Goal: Task Accomplishment & Management: Use online tool/utility

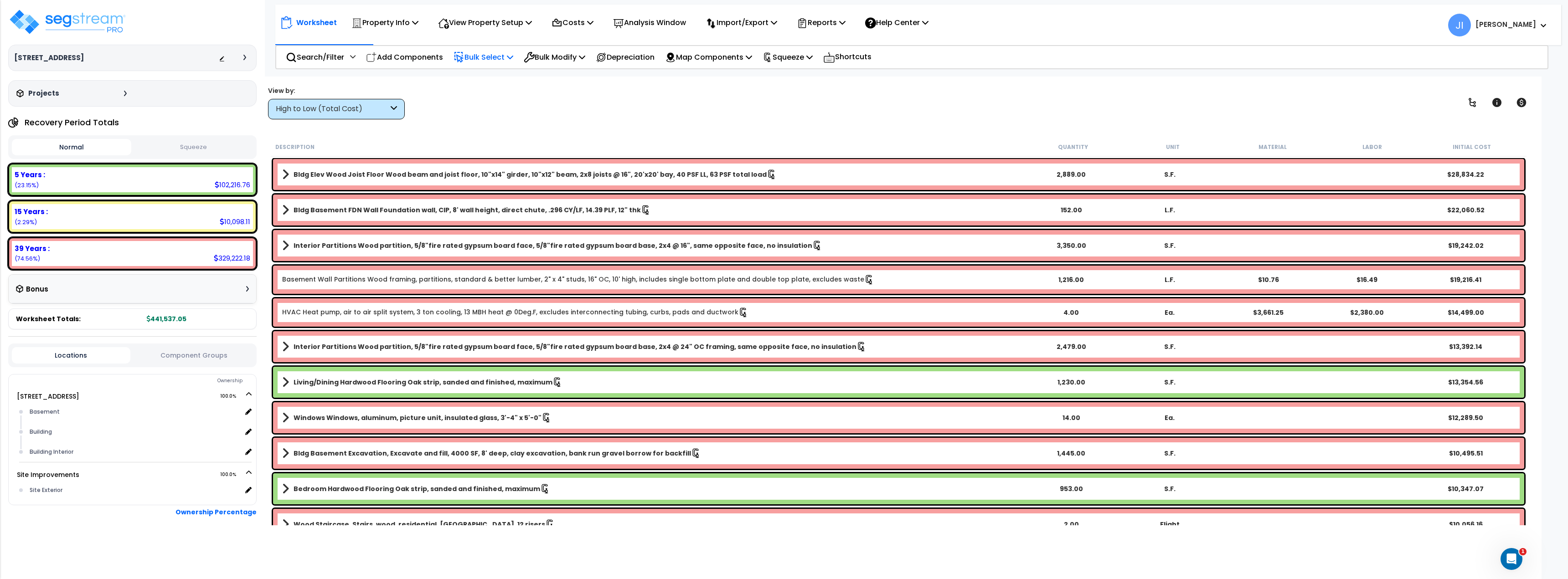
click at [498, 54] on p "Bulk Select" at bounding box center [483, 58] width 60 height 12
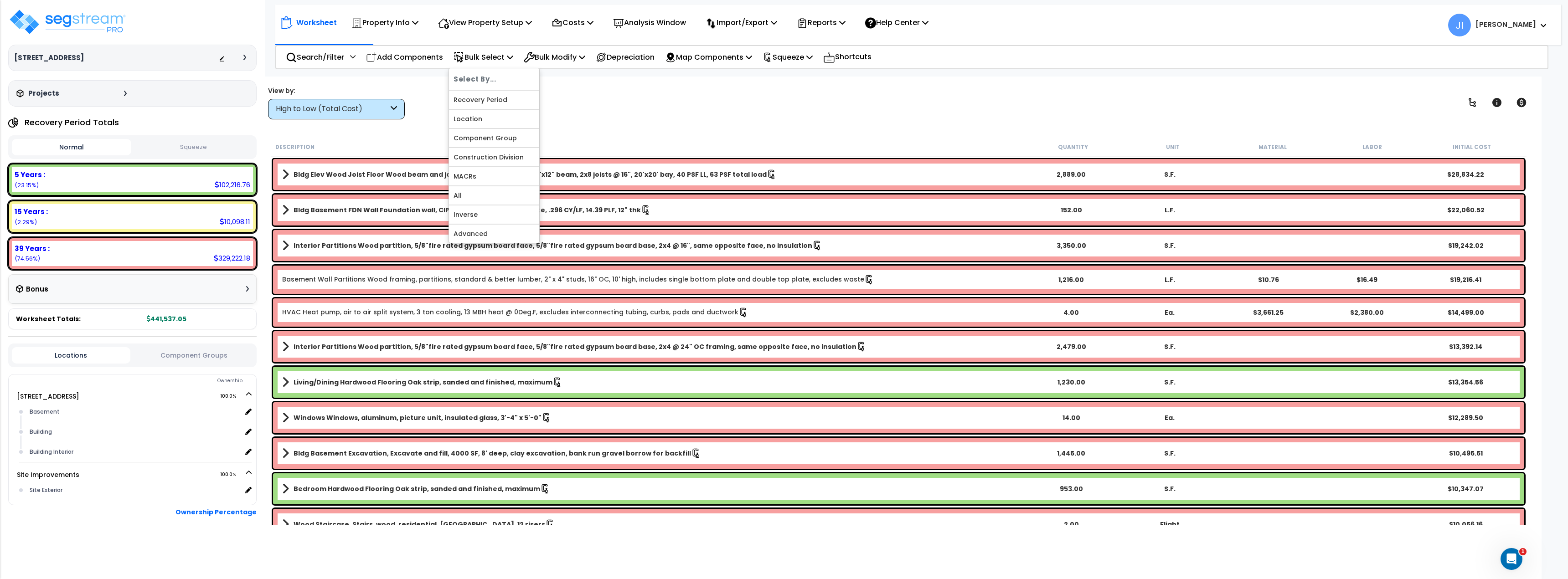
click at [599, 120] on div "Worksheet Property Info Property Setup Add Property Unit Template property Clon…" at bounding box center [898, 365] width 1286 height 579
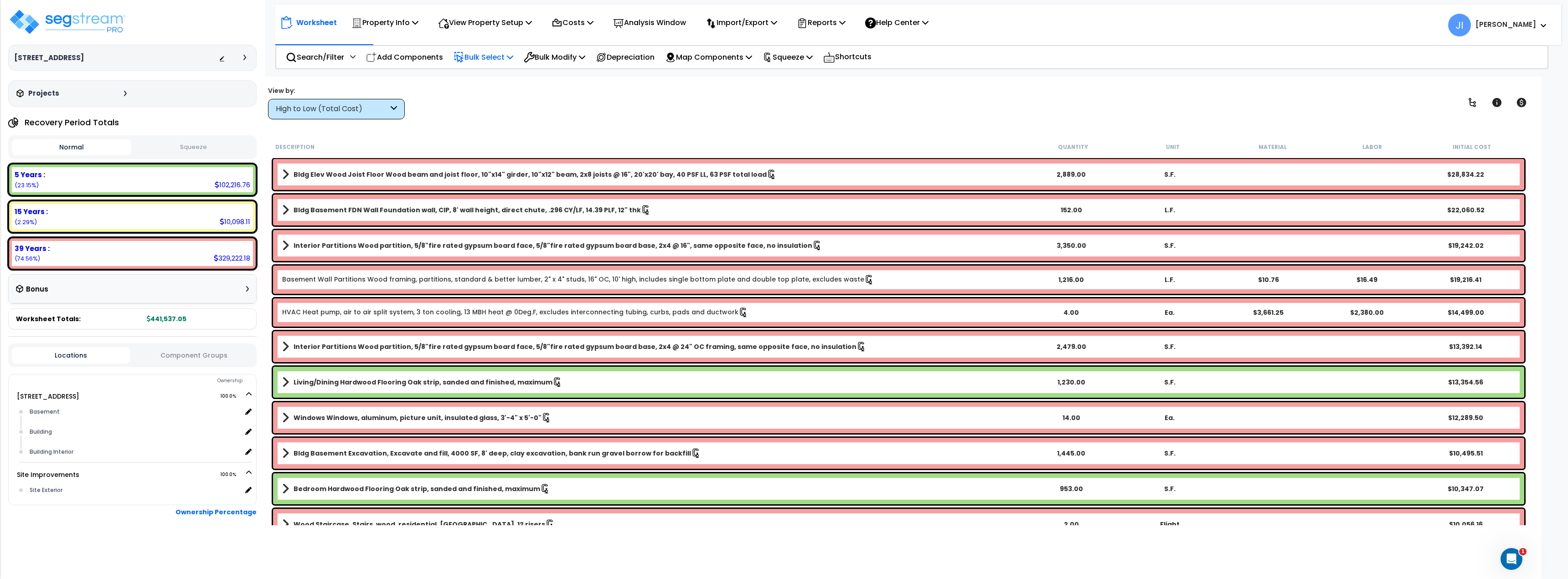
click at [502, 61] on p "Bulk Select" at bounding box center [483, 58] width 60 height 12
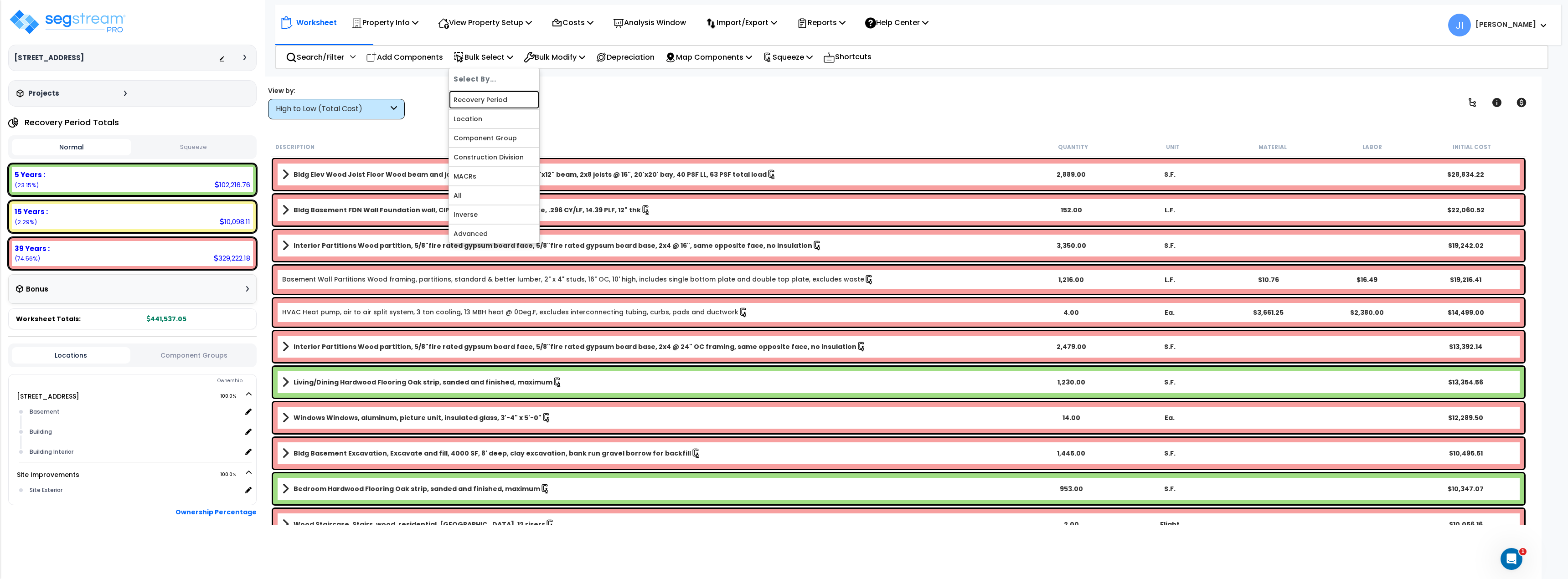
click at [503, 97] on link "Recovery Period" at bounding box center [494, 99] width 90 height 18
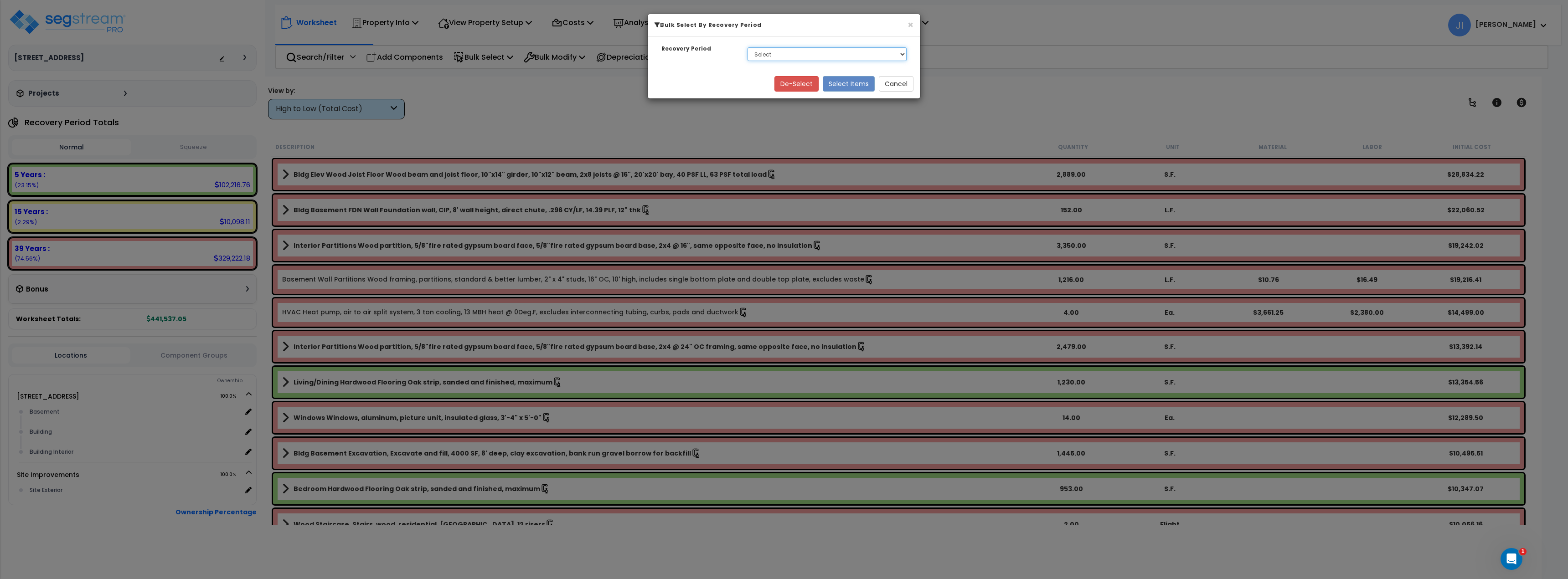
click at [791, 56] on select "Select 5 Years 15 Years 39 Years" at bounding box center [827, 54] width 159 height 14
click at [714, 86] on div "De-Select Select Items Cancel" at bounding box center [784, 83] width 272 height 30
click at [900, 82] on button "Cancel" at bounding box center [896, 83] width 35 height 16
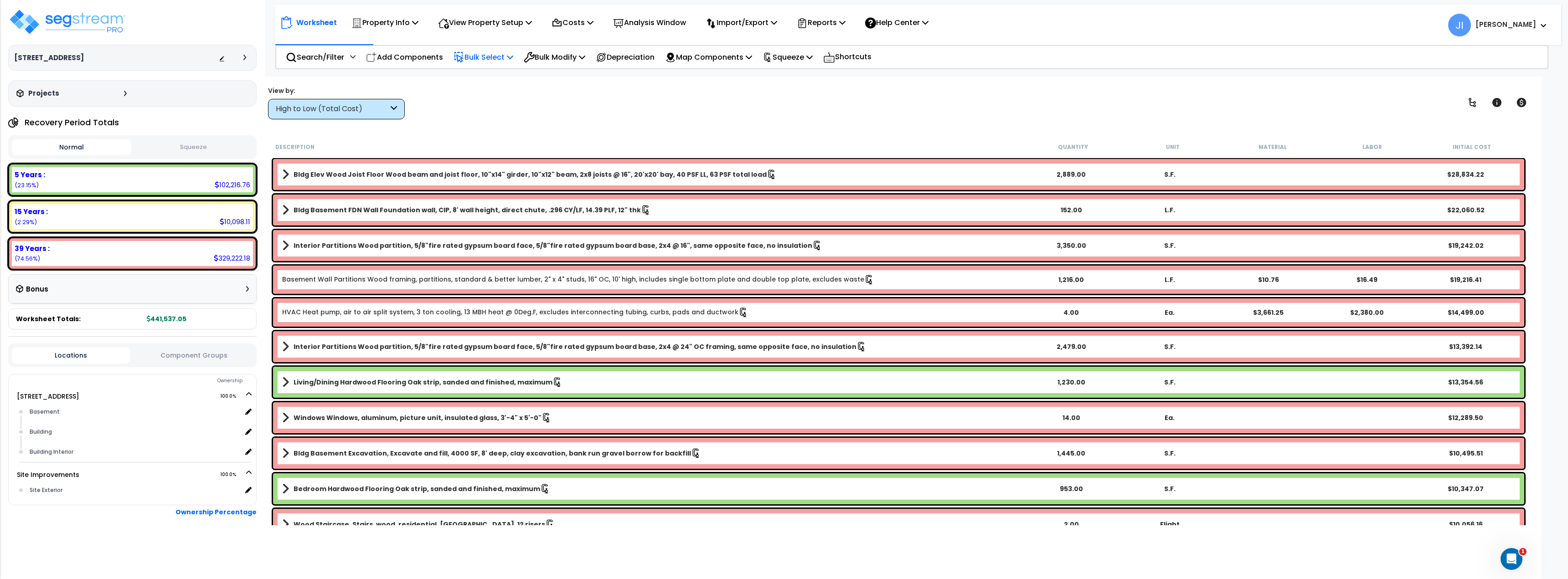
click at [485, 59] on p "Bulk Select" at bounding box center [483, 58] width 60 height 12
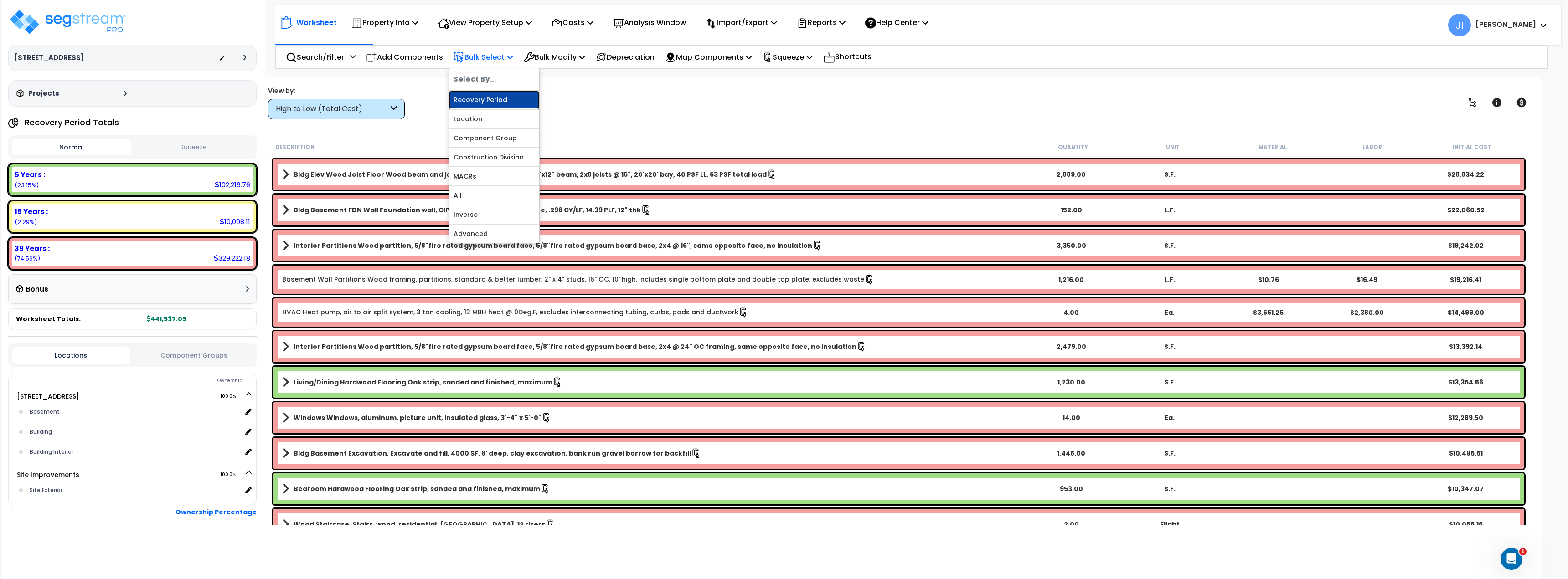
click at [475, 102] on link "Recovery Period" at bounding box center [494, 99] width 90 height 18
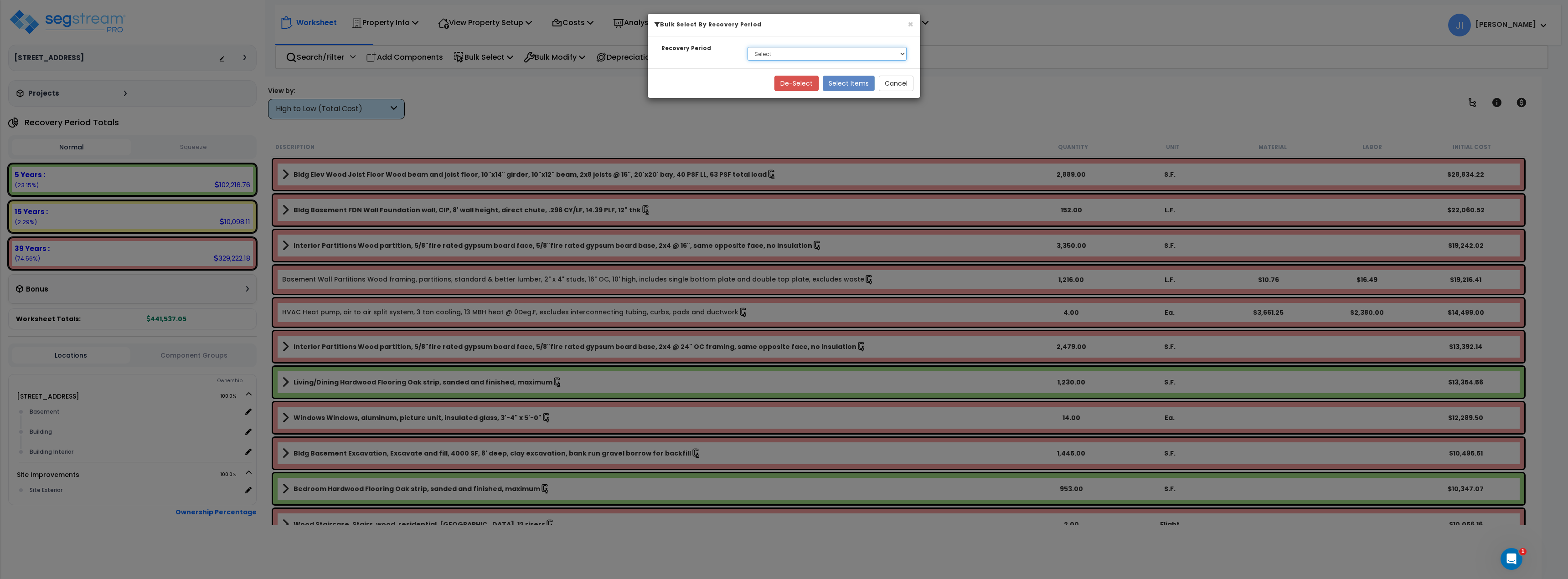
click at [817, 60] on select "Select 5 Years 15 Years 39 Years" at bounding box center [827, 54] width 159 height 14
select select "39Y"
click at [747, 47] on select "Select 5 Years 15 Years 39 Years" at bounding box center [827, 54] width 159 height 14
click at [848, 84] on button "Select Items" at bounding box center [849, 83] width 52 height 16
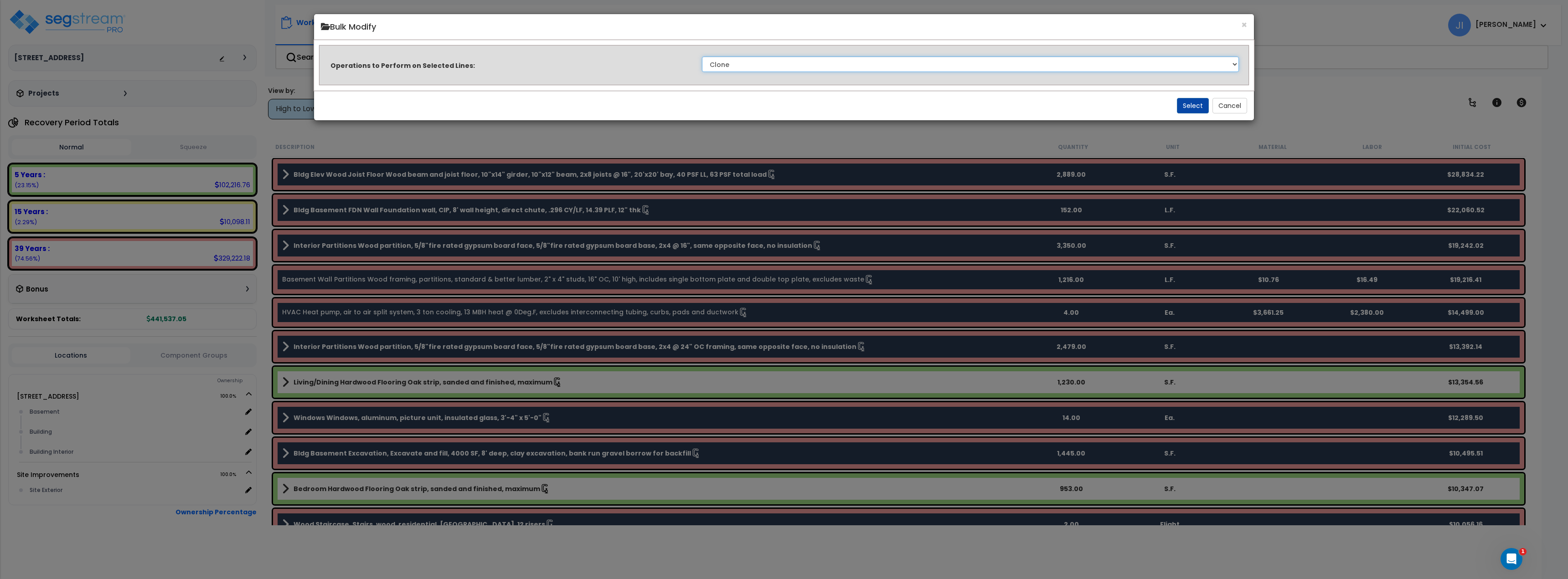
click at [754, 65] on select "Clone Delete Delete Zero Quantities Modify Component Group Modify Recovery Peri…" at bounding box center [970, 65] width 537 height 16
select select "modifyRecoveryPeriod"
click at [702, 57] on select "Clone Delete Delete Zero Quantities Modify Component Group Modify Recovery Peri…" at bounding box center [970, 65] width 537 height 16
click at [1191, 106] on button "Select" at bounding box center [1192, 106] width 32 height 16
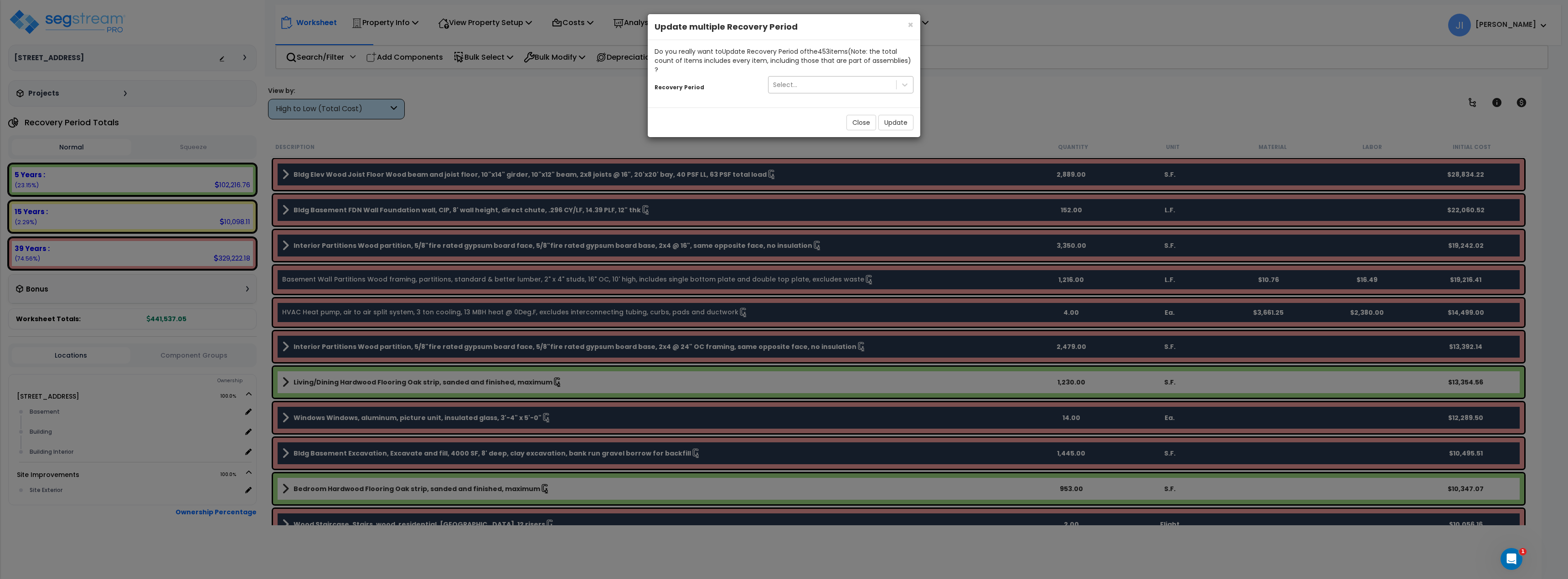
click at [834, 81] on div "Select..." at bounding box center [832, 85] width 128 height 15
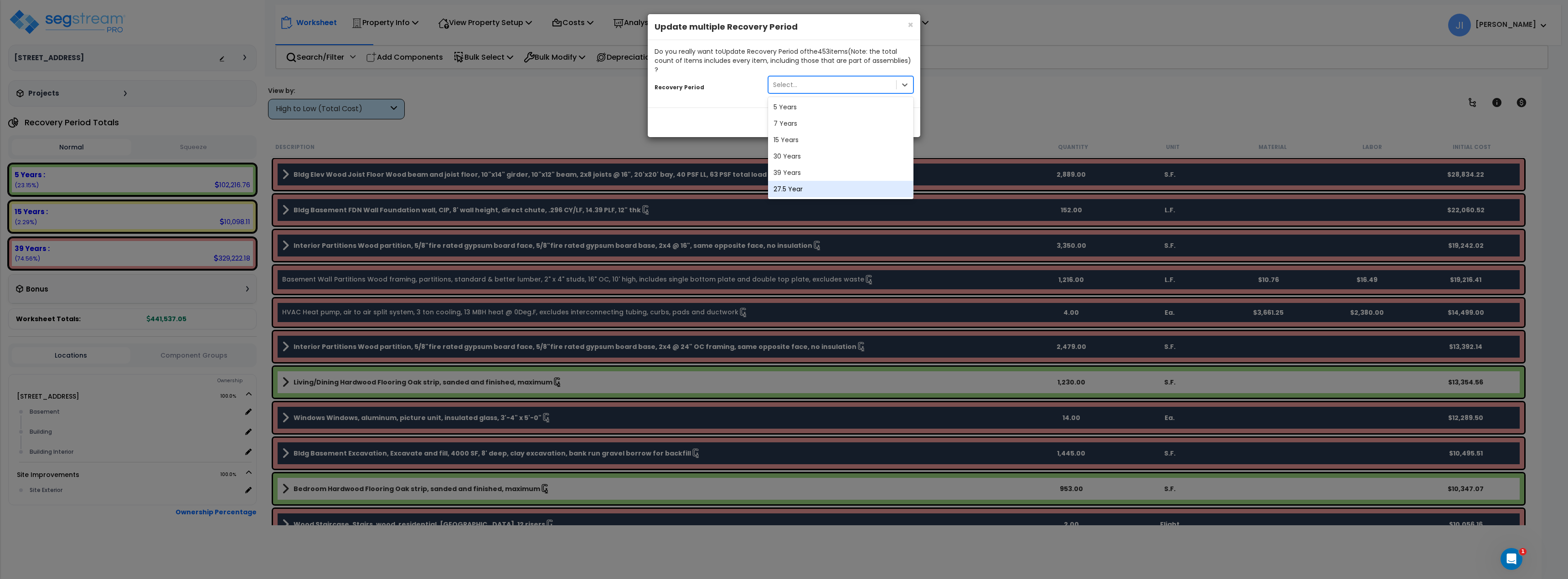
click at [804, 181] on div "27.5 Year" at bounding box center [840, 189] width 145 height 16
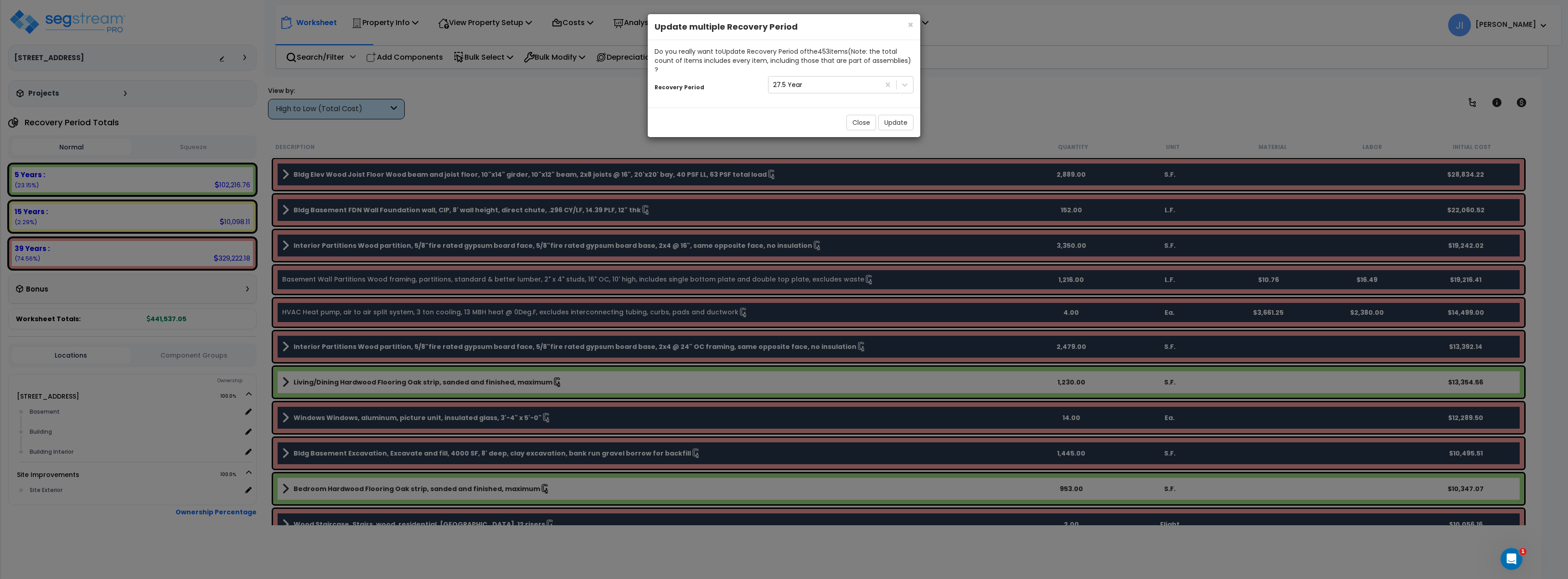
click at [796, 98] on div "Do you really want to Update Recovery Period of the 453 item s (Note: the total…" at bounding box center [784, 74] width 272 height 68
click at [895, 115] on button "Update" at bounding box center [895, 123] width 35 height 16
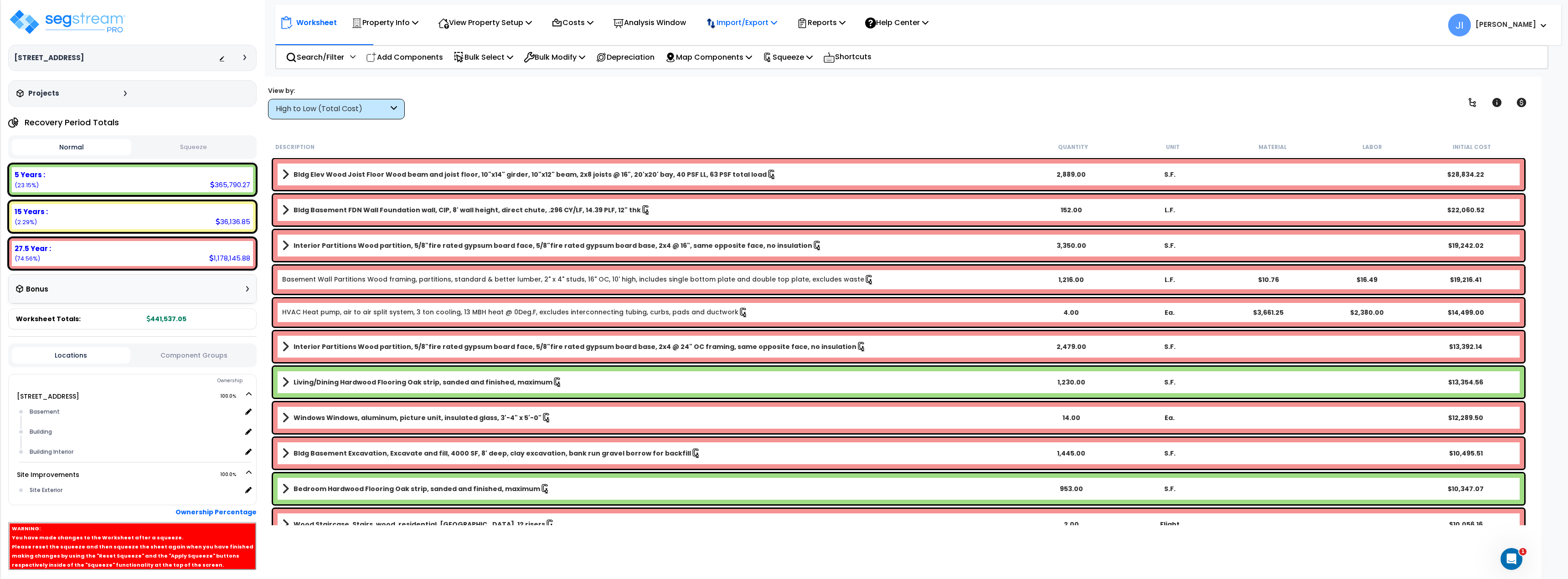
click at [418, 24] on p "Import/Export" at bounding box center [385, 23] width 67 height 12
click at [667, 139] on div "Description Quantity Unit Material Labor Initial Cost" at bounding box center [898, 147] width 1255 height 19
click at [795, 60] on p "Squeeze" at bounding box center [787, 58] width 50 height 12
click at [817, 94] on link "Reset Squeeze" at bounding box center [803, 99] width 90 height 18
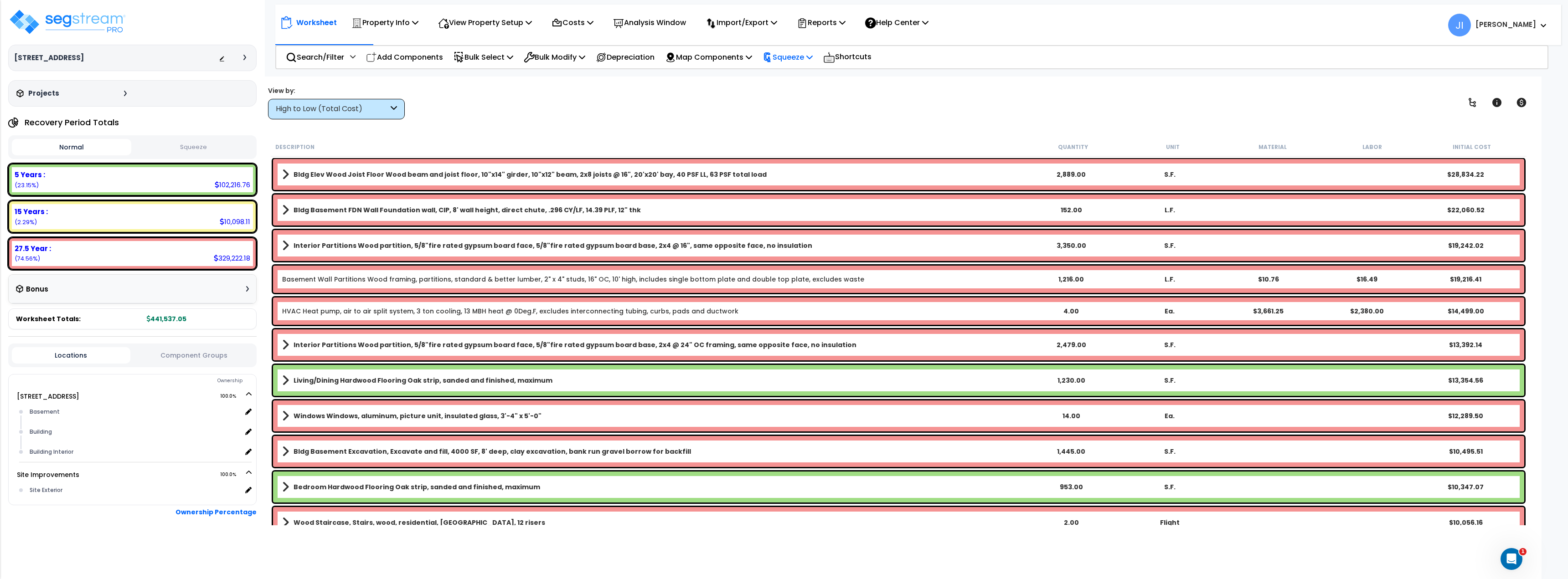
click at [799, 57] on p "Squeeze" at bounding box center [787, 58] width 50 height 12
click at [810, 76] on link "Squeeze" at bounding box center [803, 77] width 90 height 18
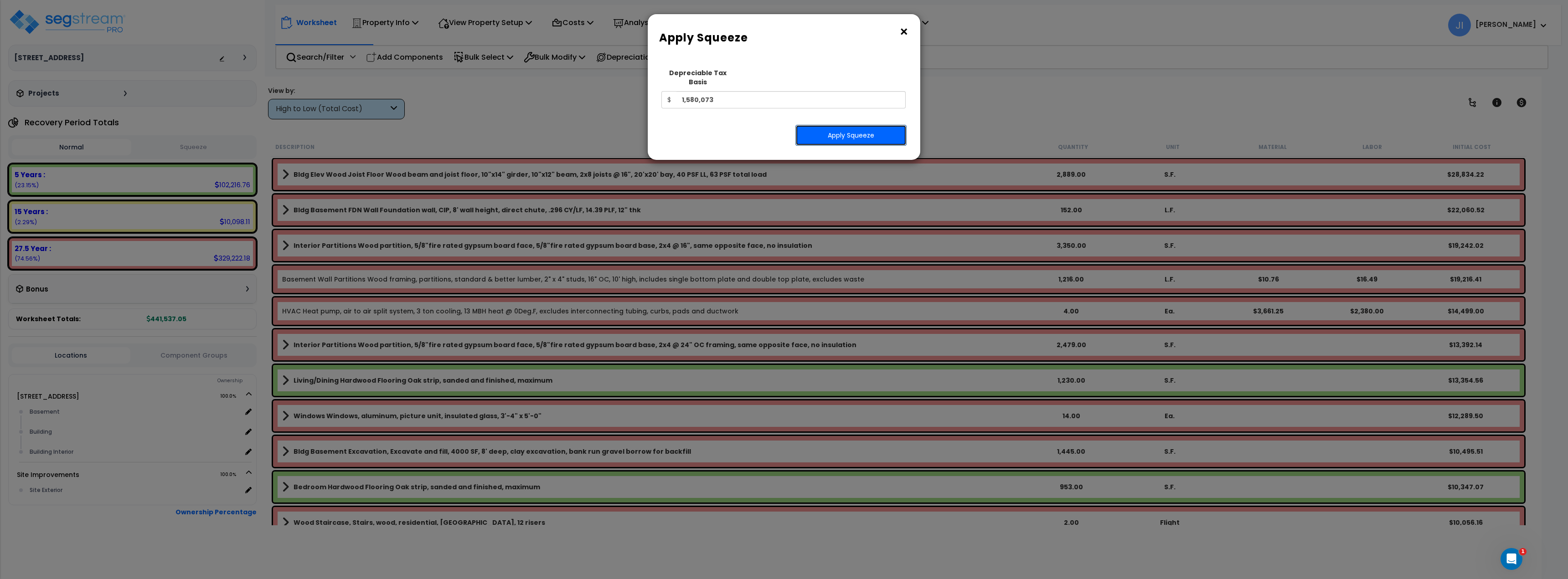
click at [855, 134] on button "Apply Squeeze" at bounding box center [851, 135] width 111 height 21
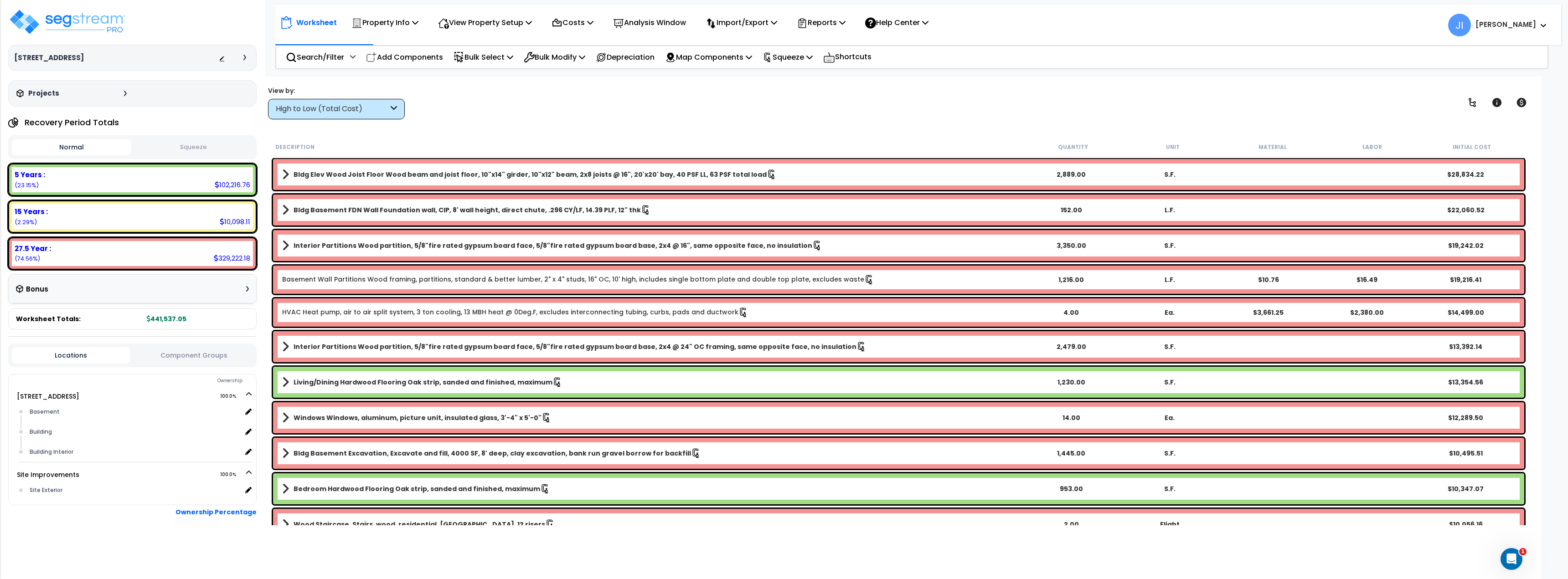
click at [828, 102] on div "View by: High to Low (Total Cost) High to Low (Total Cost)" at bounding box center [898, 102] width 1268 height 33
click at [137, 247] on div "27.5 Year :" at bounding box center [132, 248] width 236 height 9
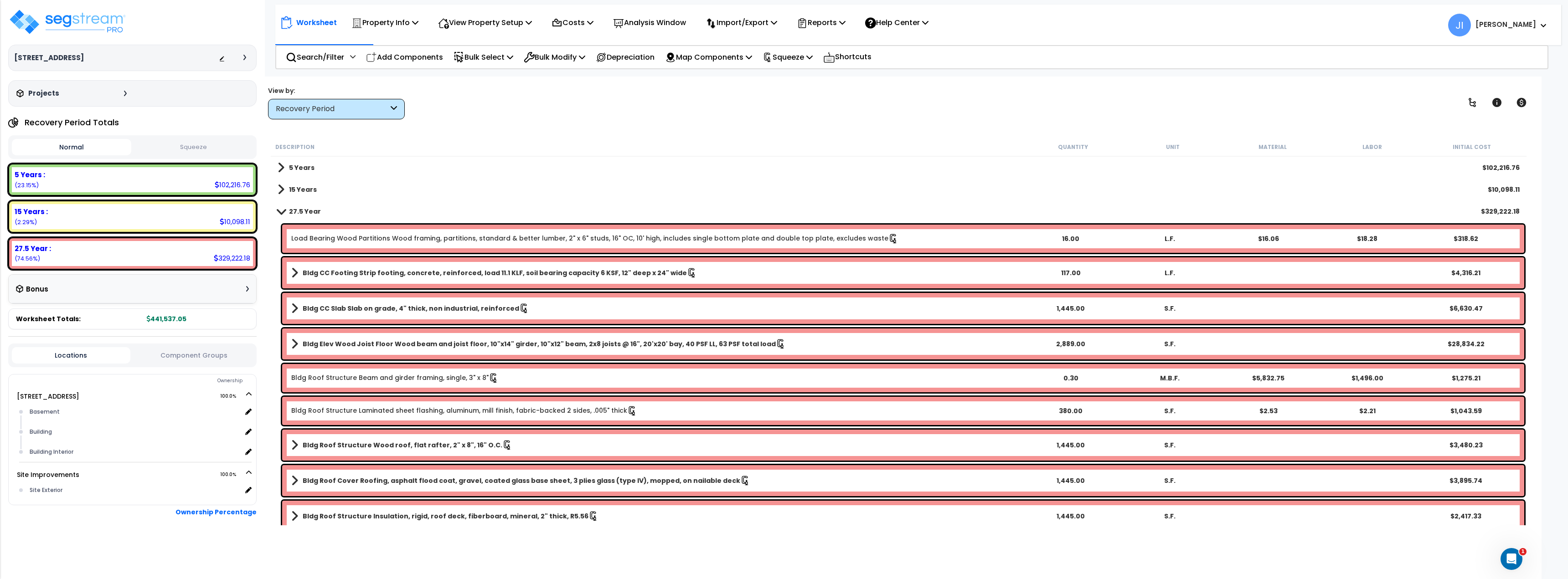
click at [282, 218] on link "27.5 Year" at bounding box center [299, 211] width 44 height 12
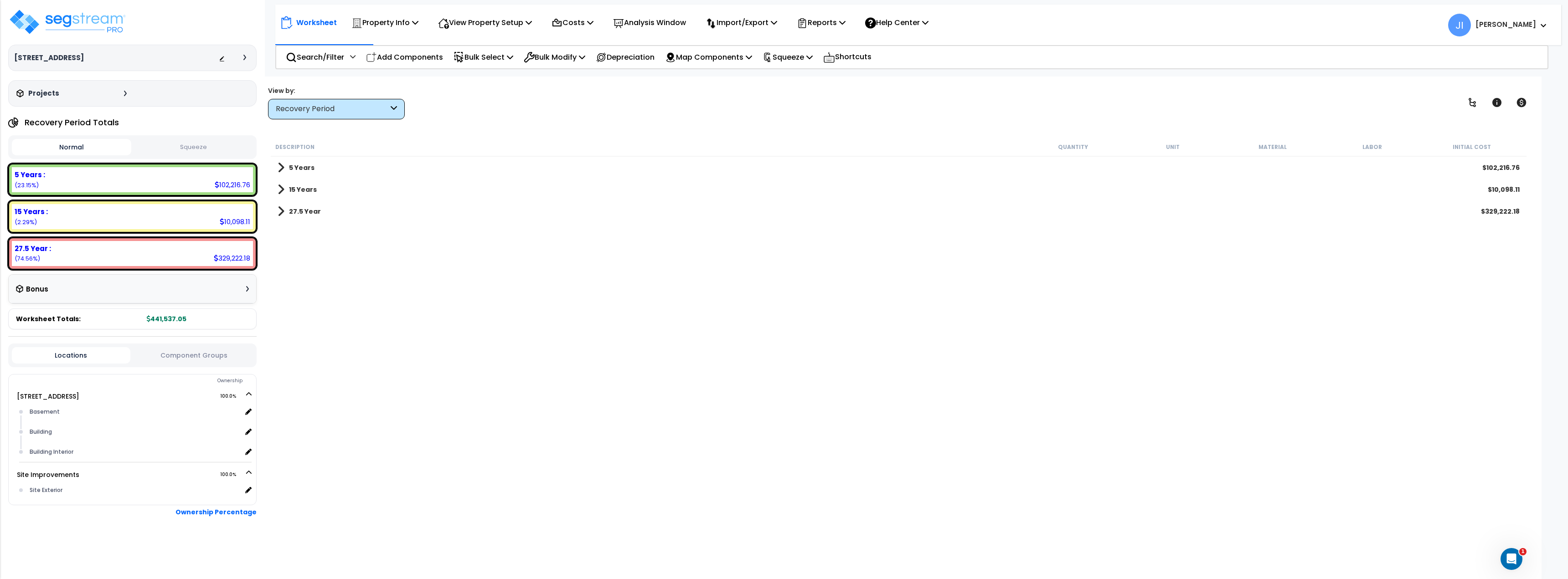
click at [285, 208] on link "27.5 Year" at bounding box center [299, 211] width 44 height 12
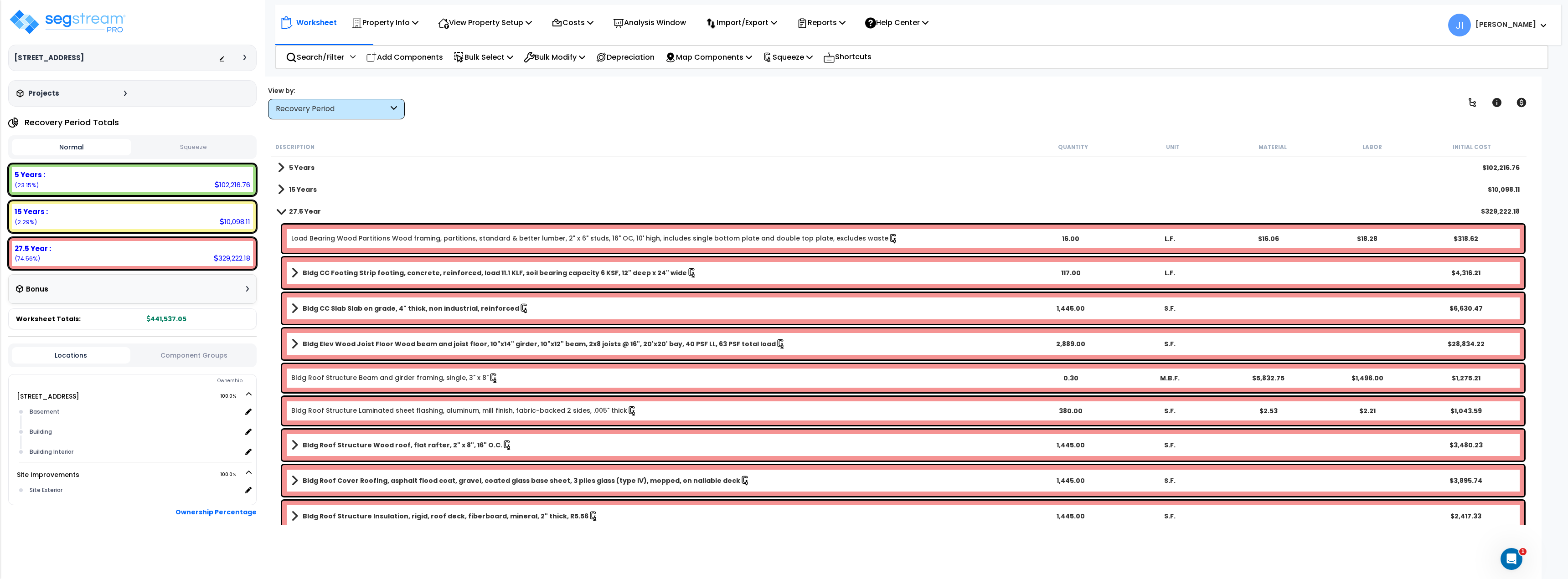
click at [284, 211] on span at bounding box center [281, 211] width 12 height 7
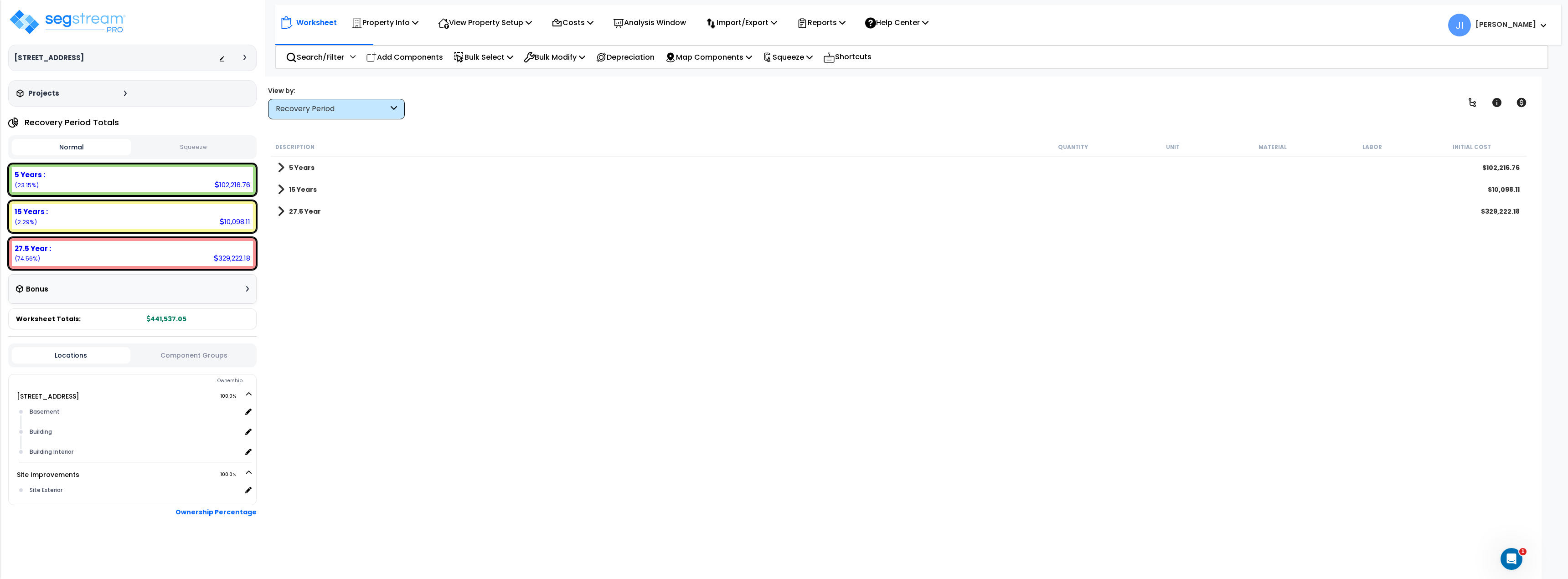
click at [282, 190] on span at bounding box center [281, 190] width 7 height 12
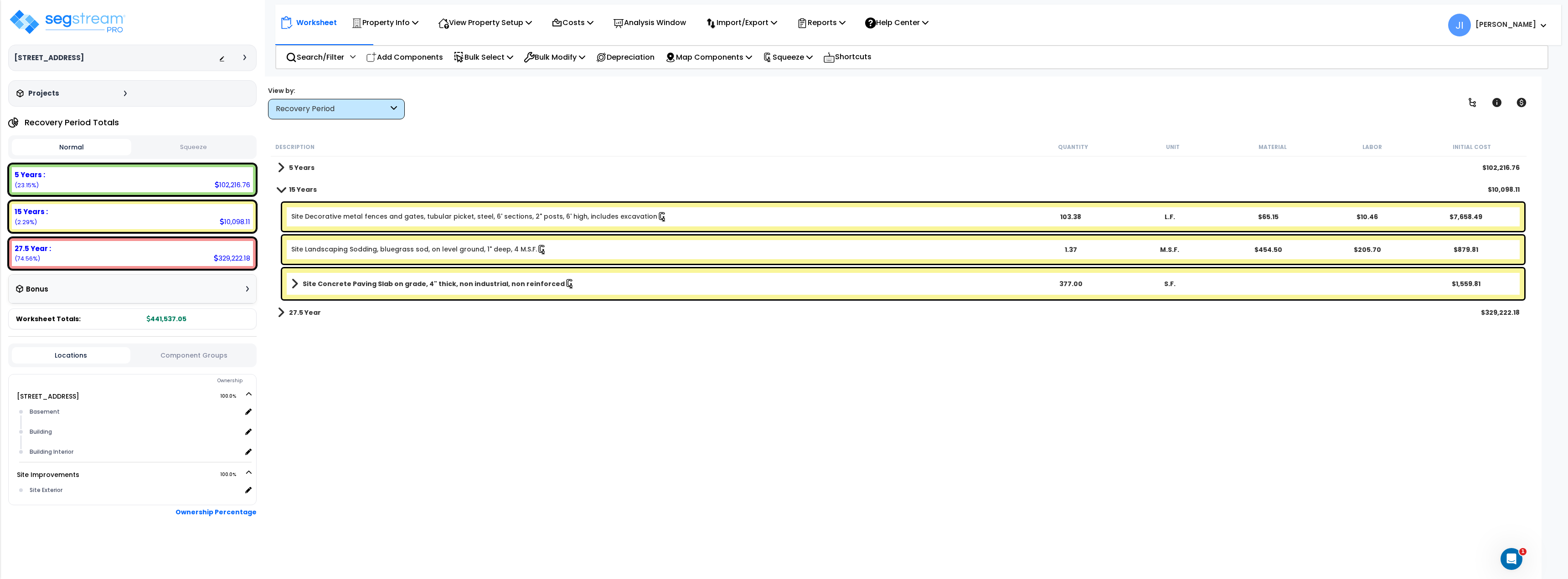
click at [281, 190] on span at bounding box center [281, 189] width 12 height 7
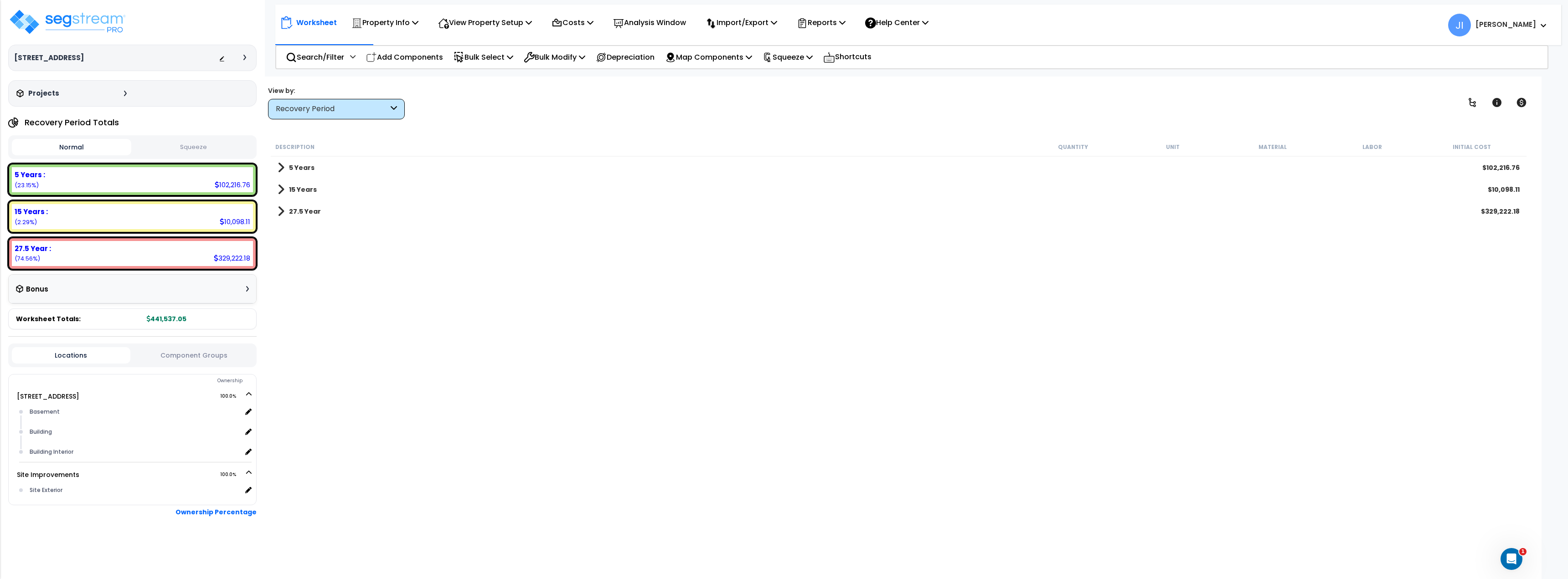
click at [279, 169] on span at bounding box center [281, 167] width 7 height 12
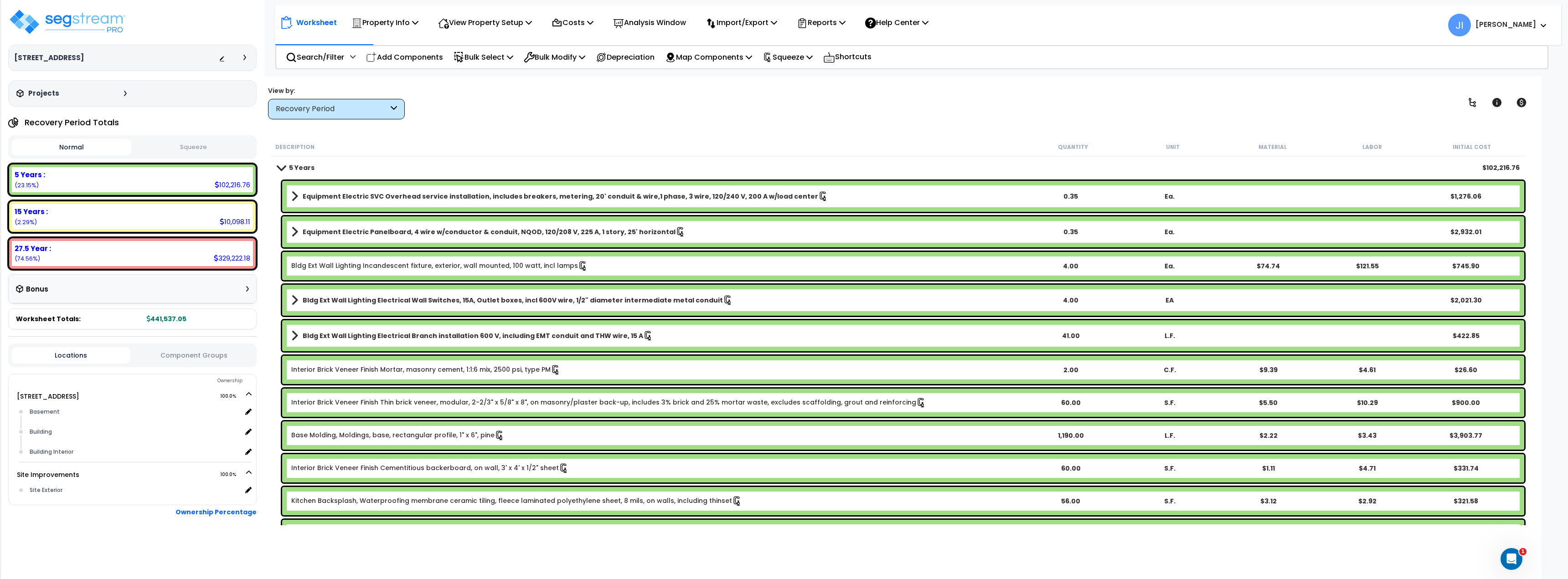
click at [281, 168] on span at bounding box center [281, 167] width 12 height 7
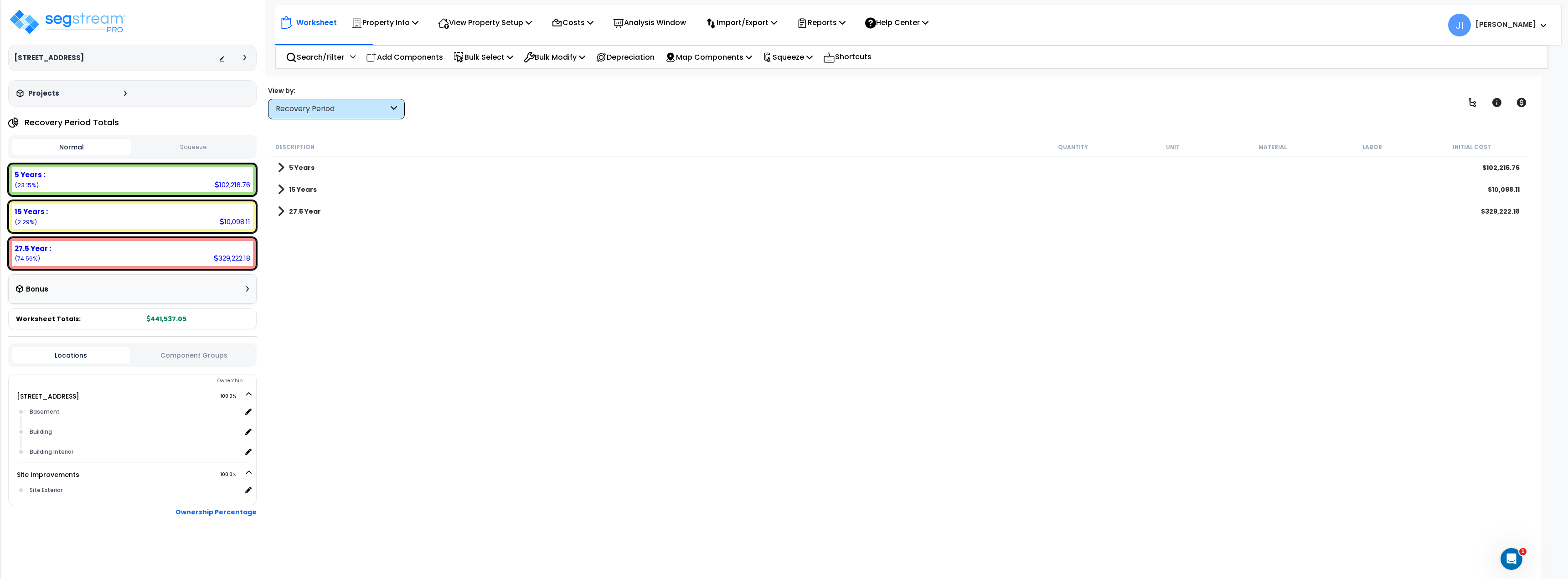
click at [285, 182] on div "15 Years $10,098.11" at bounding box center [898, 190] width 1251 height 22
click at [282, 189] on span at bounding box center [281, 190] width 7 height 12
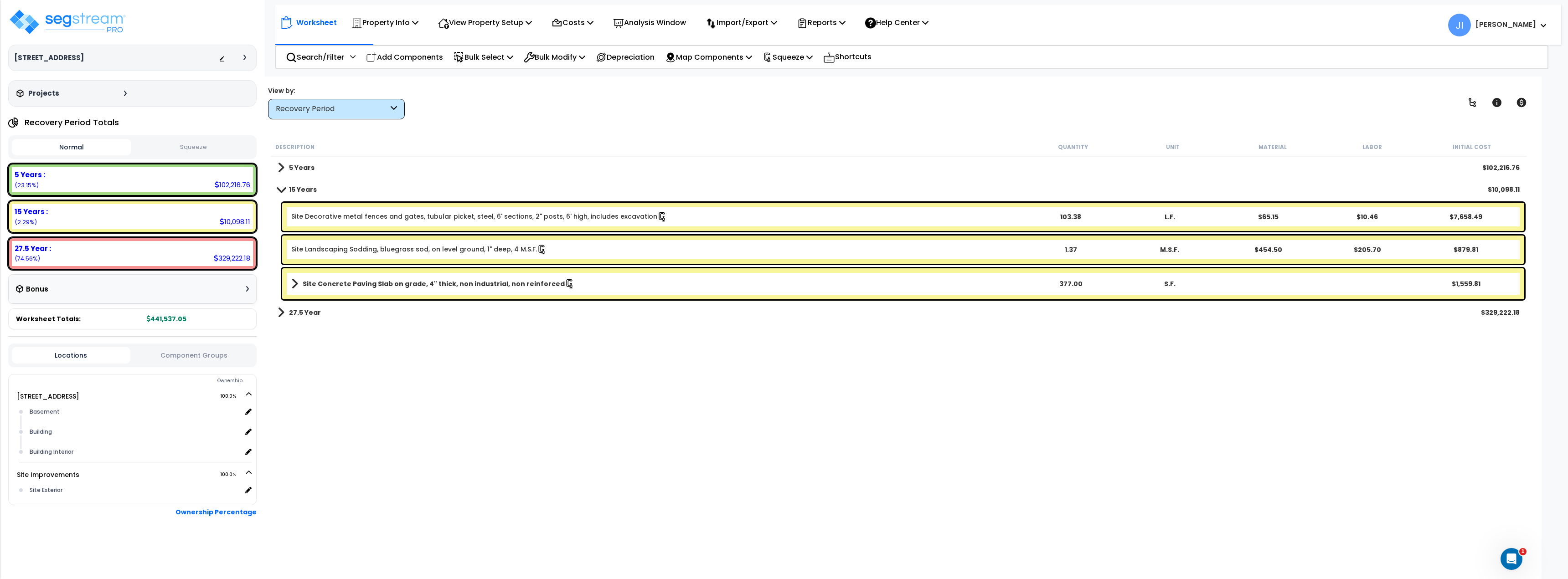
click at [282, 189] on span at bounding box center [281, 189] width 12 height 7
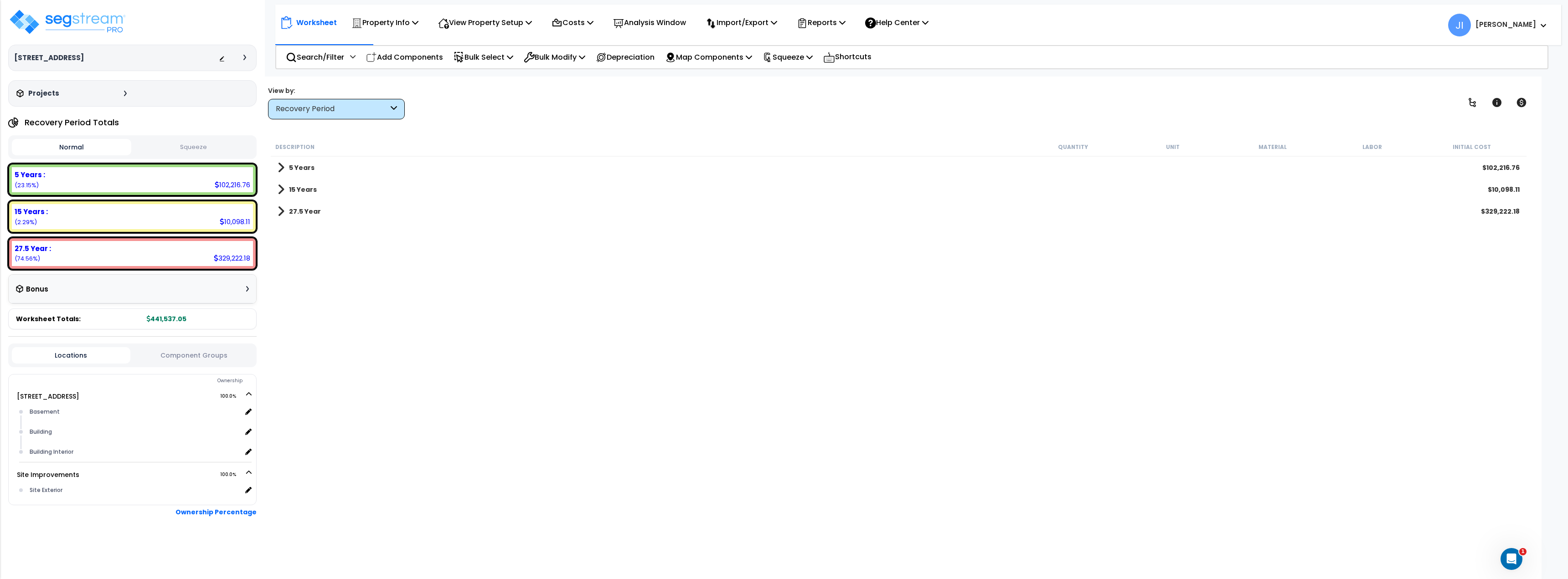
click at [283, 214] on span at bounding box center [281, 211] width 7 height 12
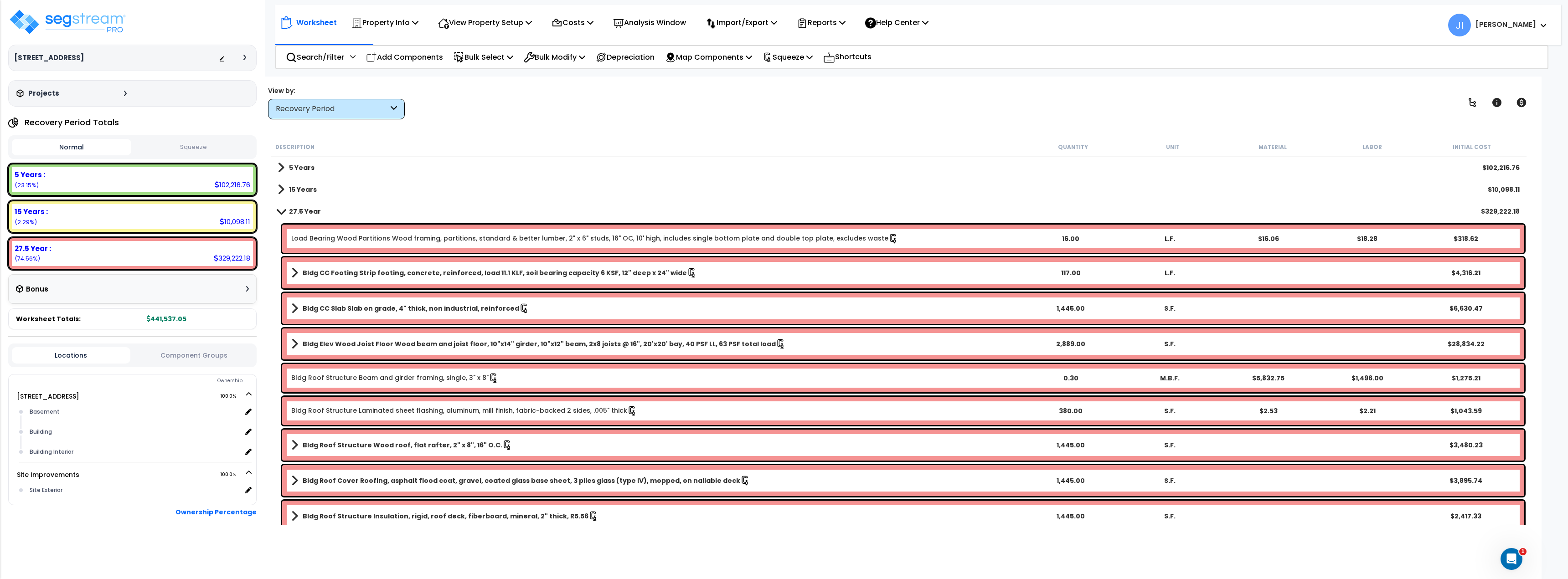
click at [278, 208] on span at bounding box center [281, 211] width 12 height 7
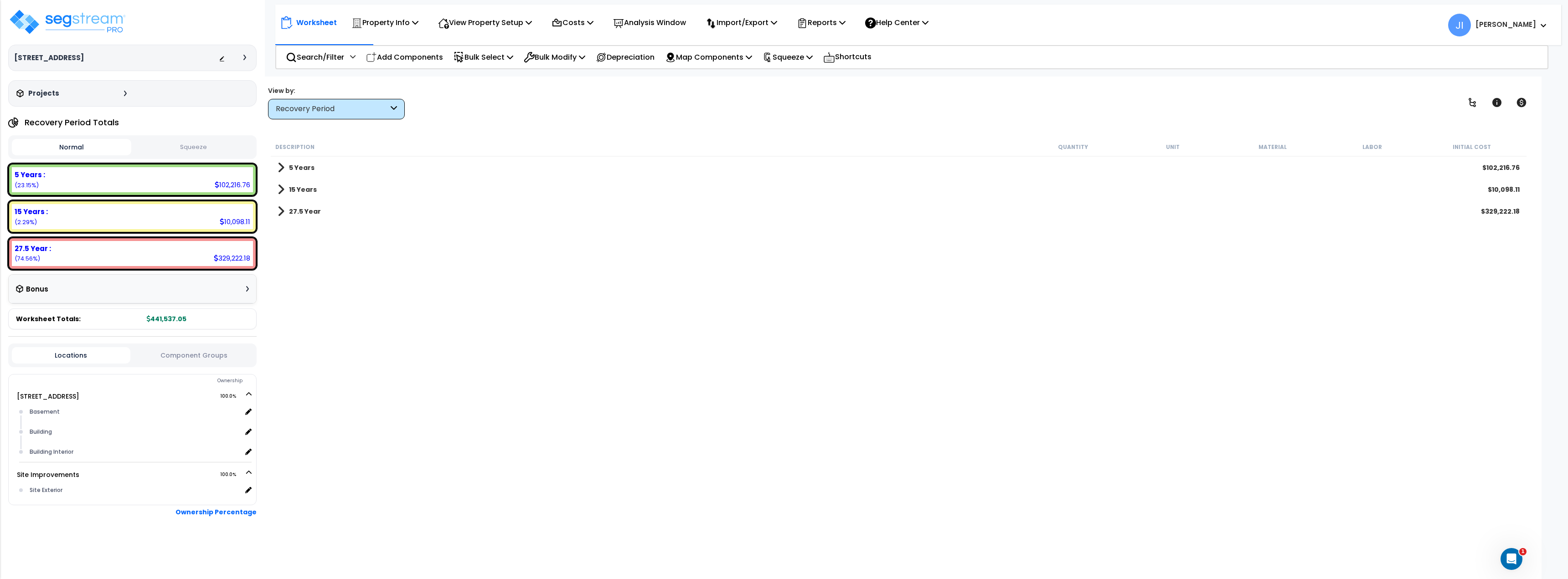
click at [621, 351] on div "Description Quantity Unit Material Labor Initial Cost 5 Years $102,216.76 15 Ye…" at bounding box center [898, 331] width 1258 height 388
